Goal: Transaction & Acquisition: Purchase product/service

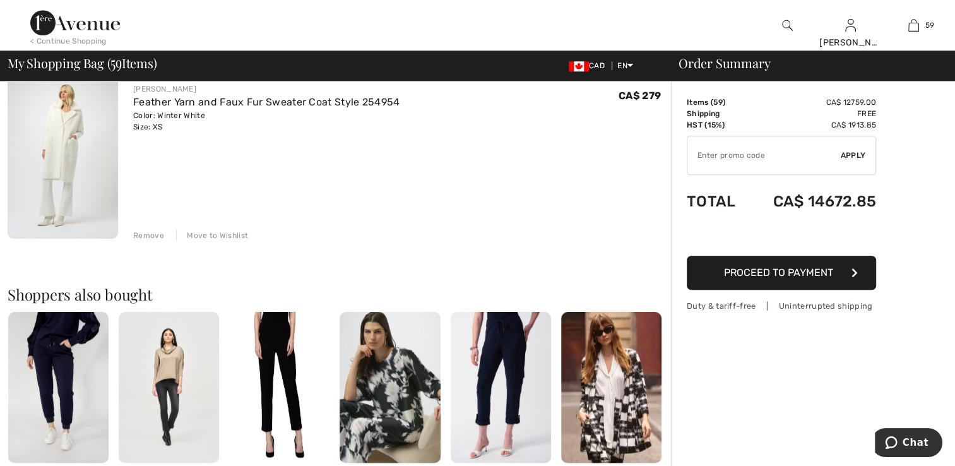
scroll to position [10672, 0]
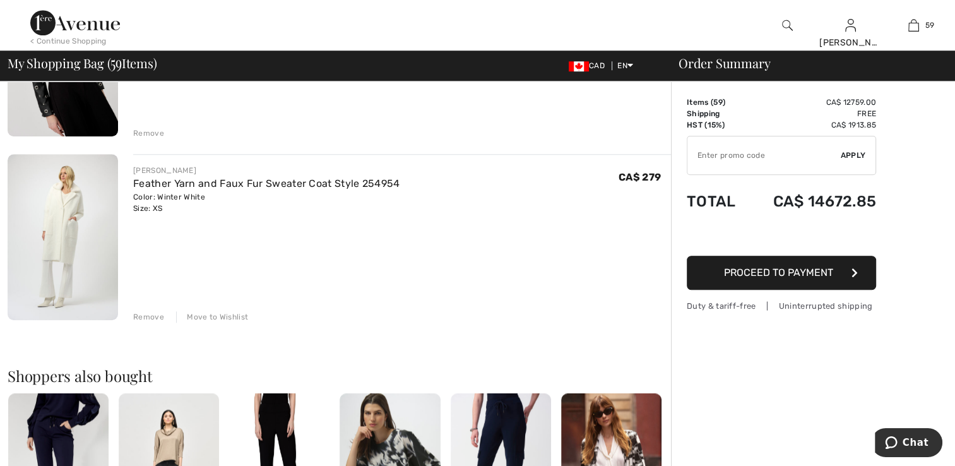
click at [74, 279] on img at bounding box center [63, 236] width 111 height 165
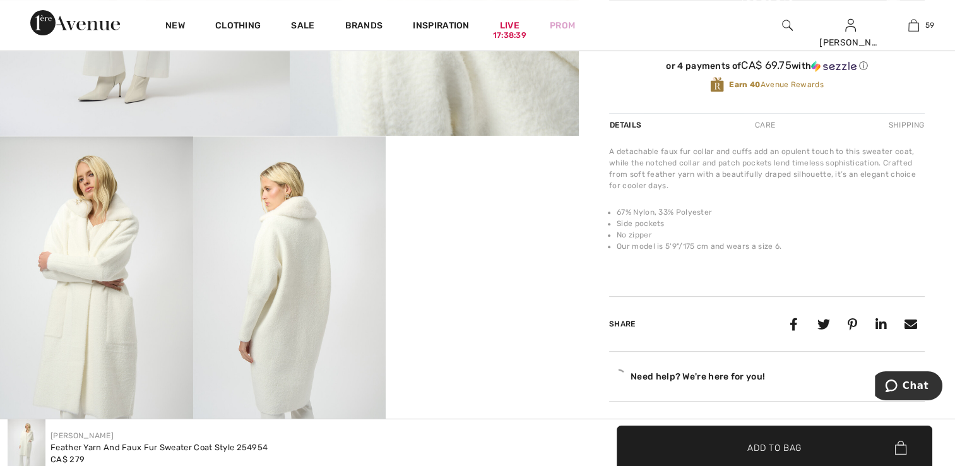
scroll to position [505, 0]
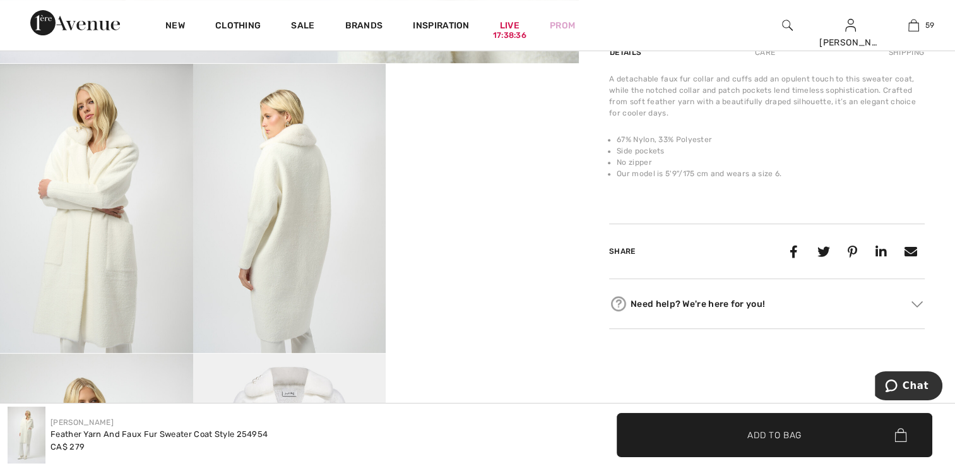
click at [479, 160] on video "Your browser does not support the video tag." at bounding box center [482, 112] width 193 height 97
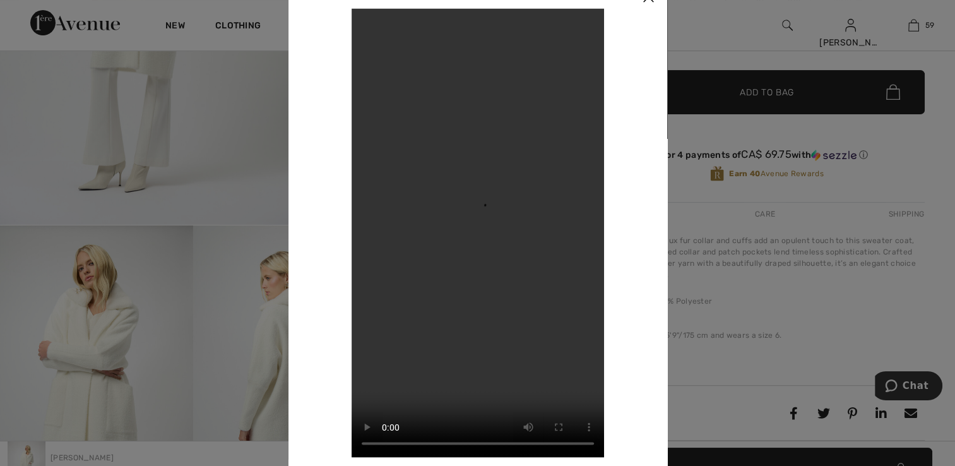
scroll to position [316, 0]
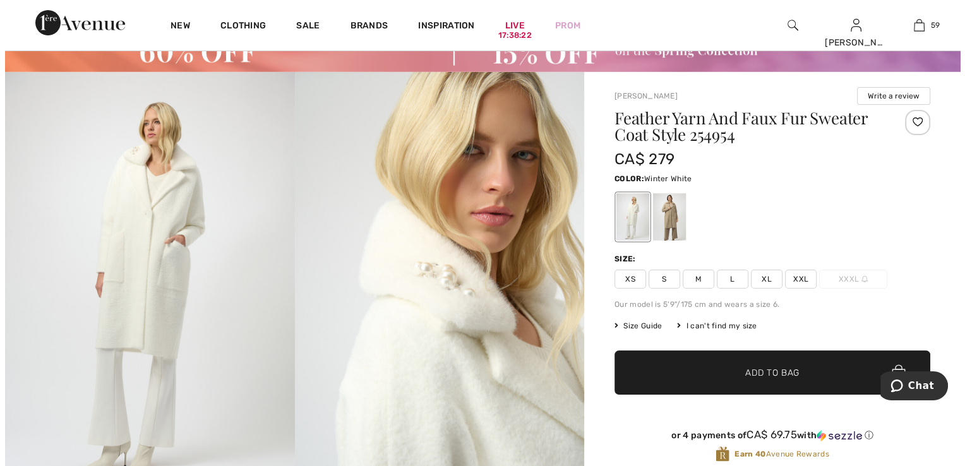
scroll to position [63, 0]
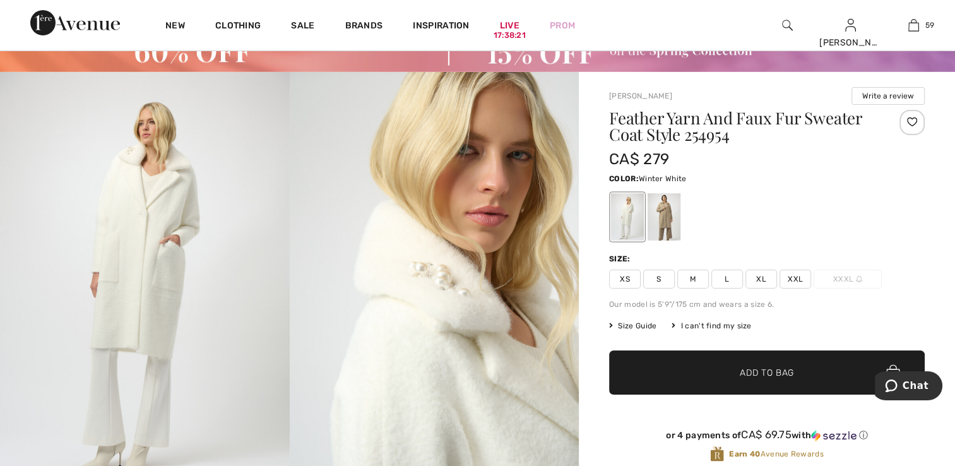
click at [172, 337] on img at bounding box center [145, 289] width 290 height 434
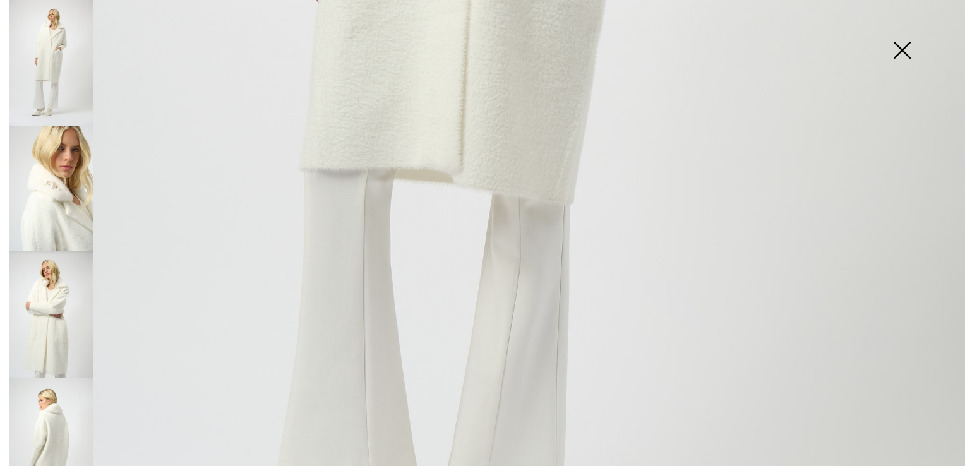
scroll to position [821, 0]
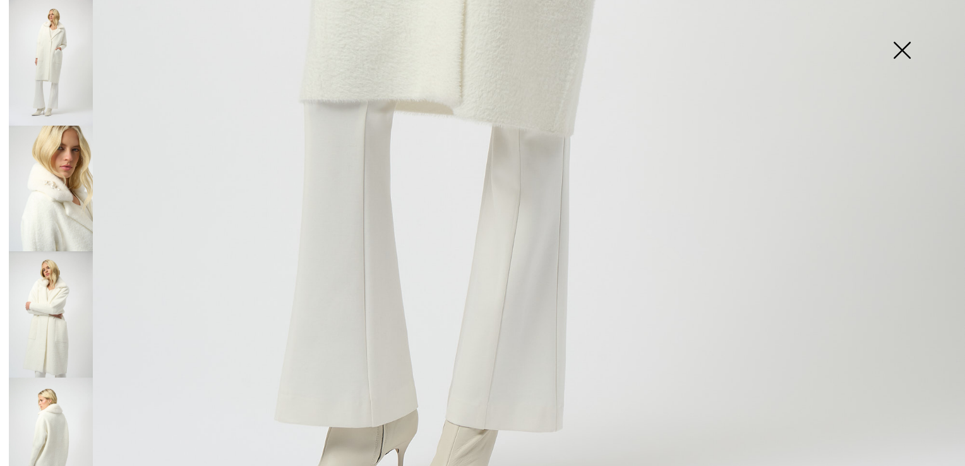
click at [44, 206] on img at bounding box center [51, 189] width 84 height 126
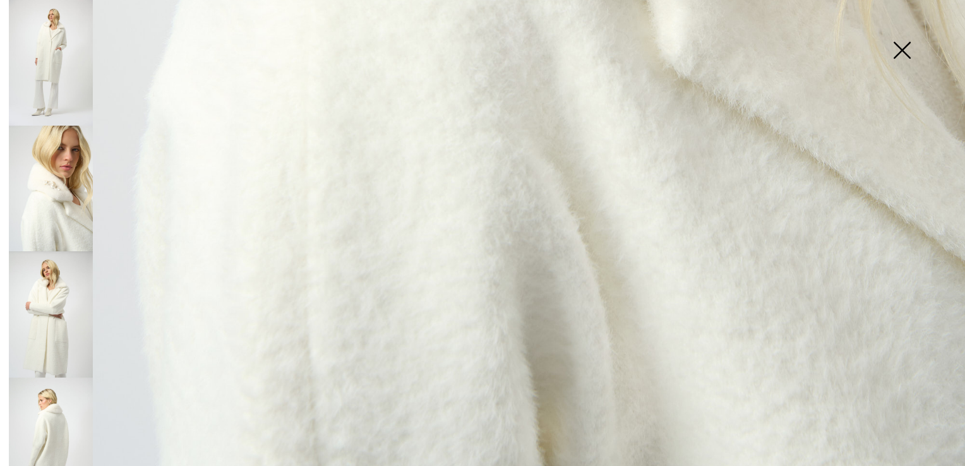
scroll to position [965, 0]
click at [64, 302] on img at bounding box center [51, 314] width 84 height 126
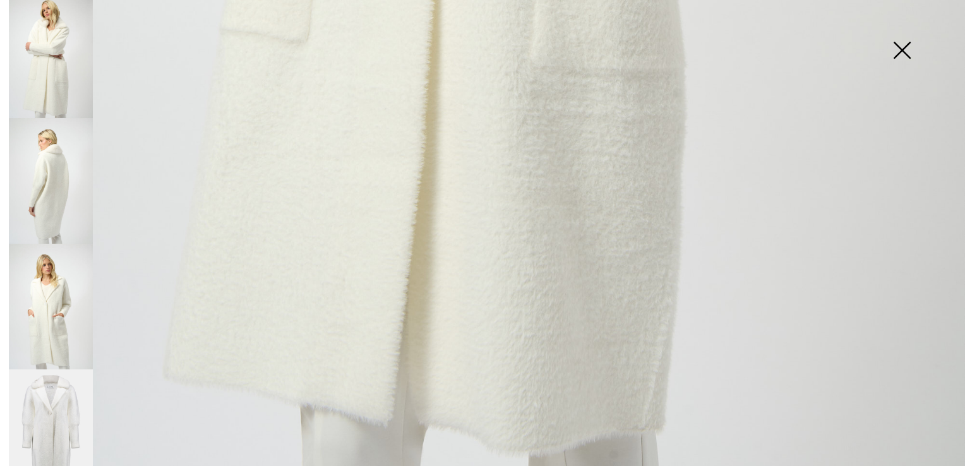
scroll to position [261, 0]
click at [59, 304] on img at bounding box center [51, 305] width 84 height 126
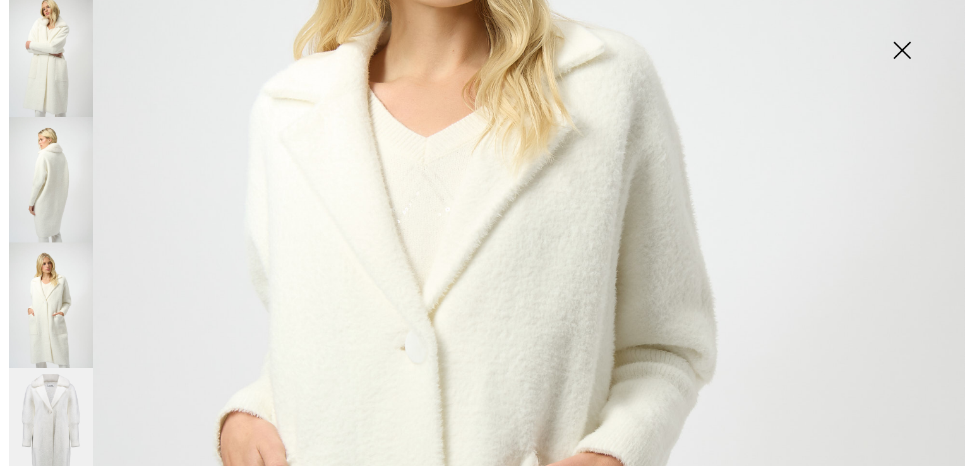
scroll to position [207, 0]
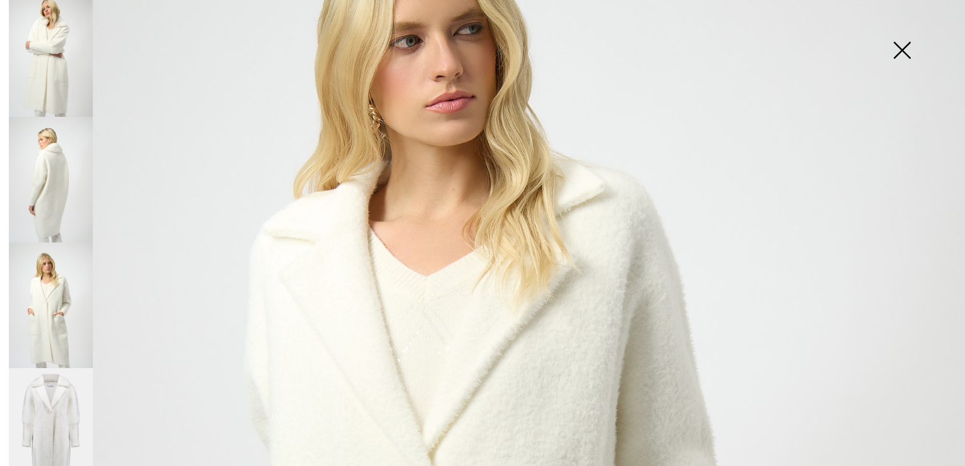
drag, startPoint x: 45, startPoint y: 380, endPoint x: 55, endPoint y: 386, distance: 11.4
click at [45, 383] on img at bounding box center [51, 431] width 84 height 126
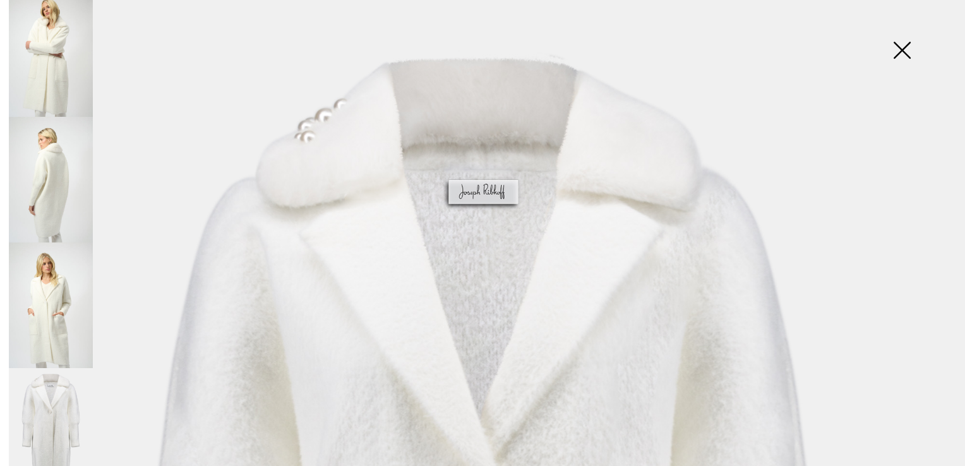
scroll to position [0, 0]
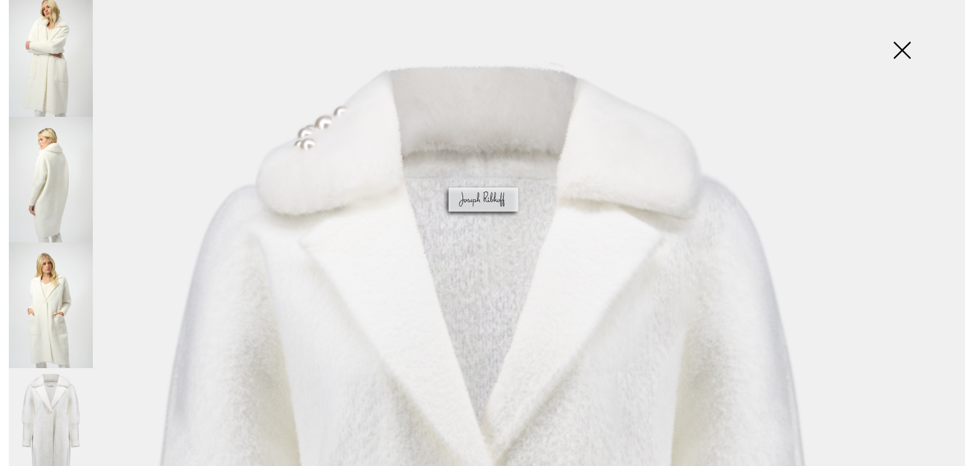
click at [45, 43] on img at bounding box center [51, 54] width 84 height 126
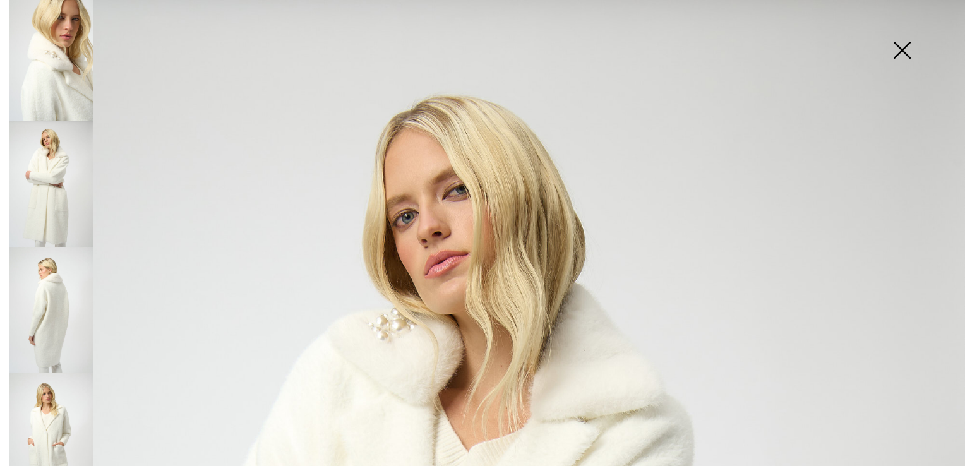
scroll to position [71, 0]
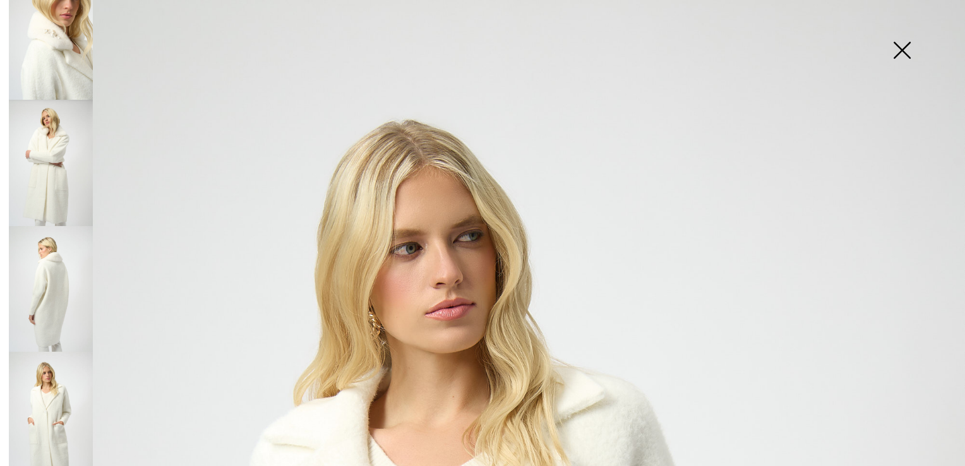
scroll to position [261, 0]
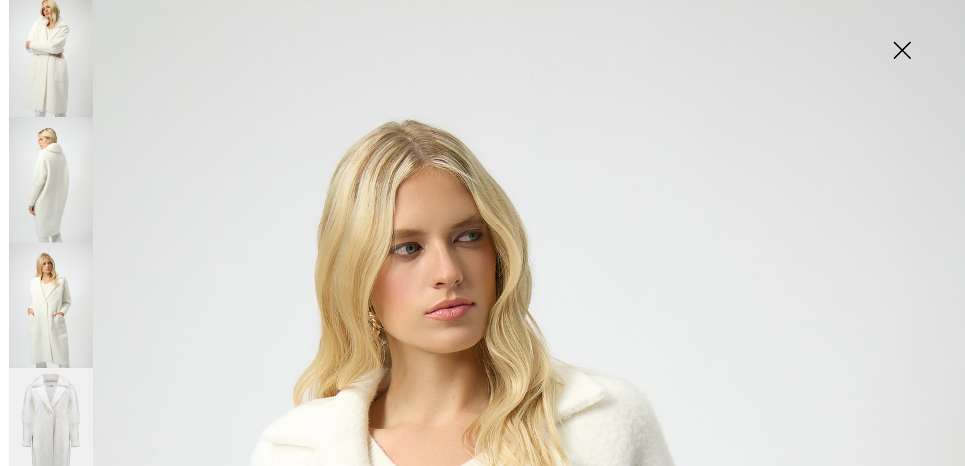
click at [35, 163] on img at bounding box center [51, 180] width 84 height 126
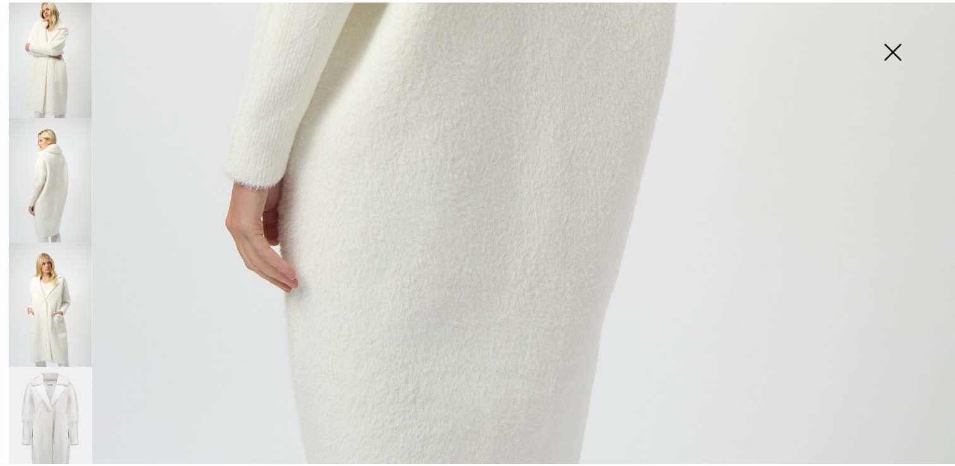
scroll to position [947, 0]
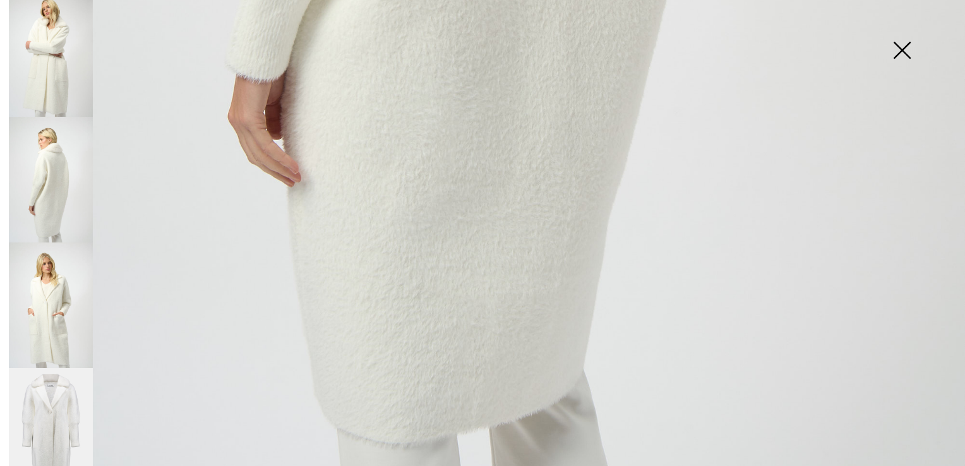
click at [903, 47] on img at bounding box center [901, 51] width 63 height 65
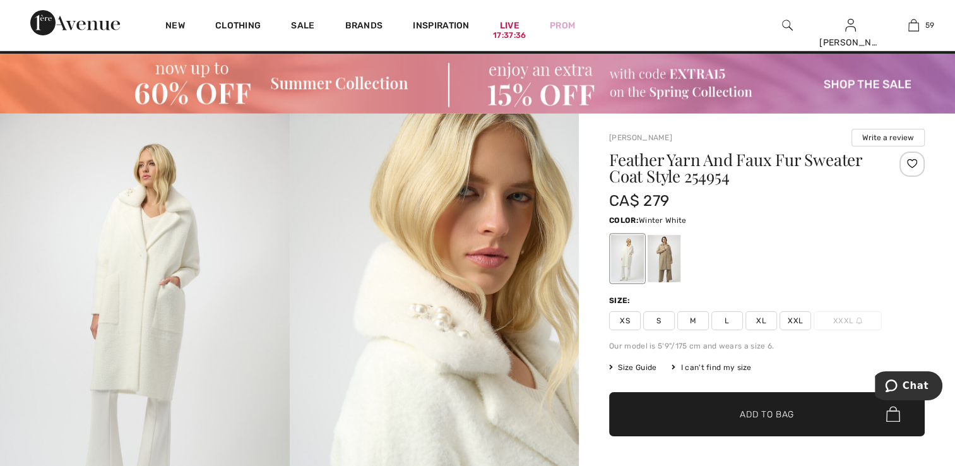
scroll to position [0, 0]
